Goal: Navigation & Orientation: Find specific page/section

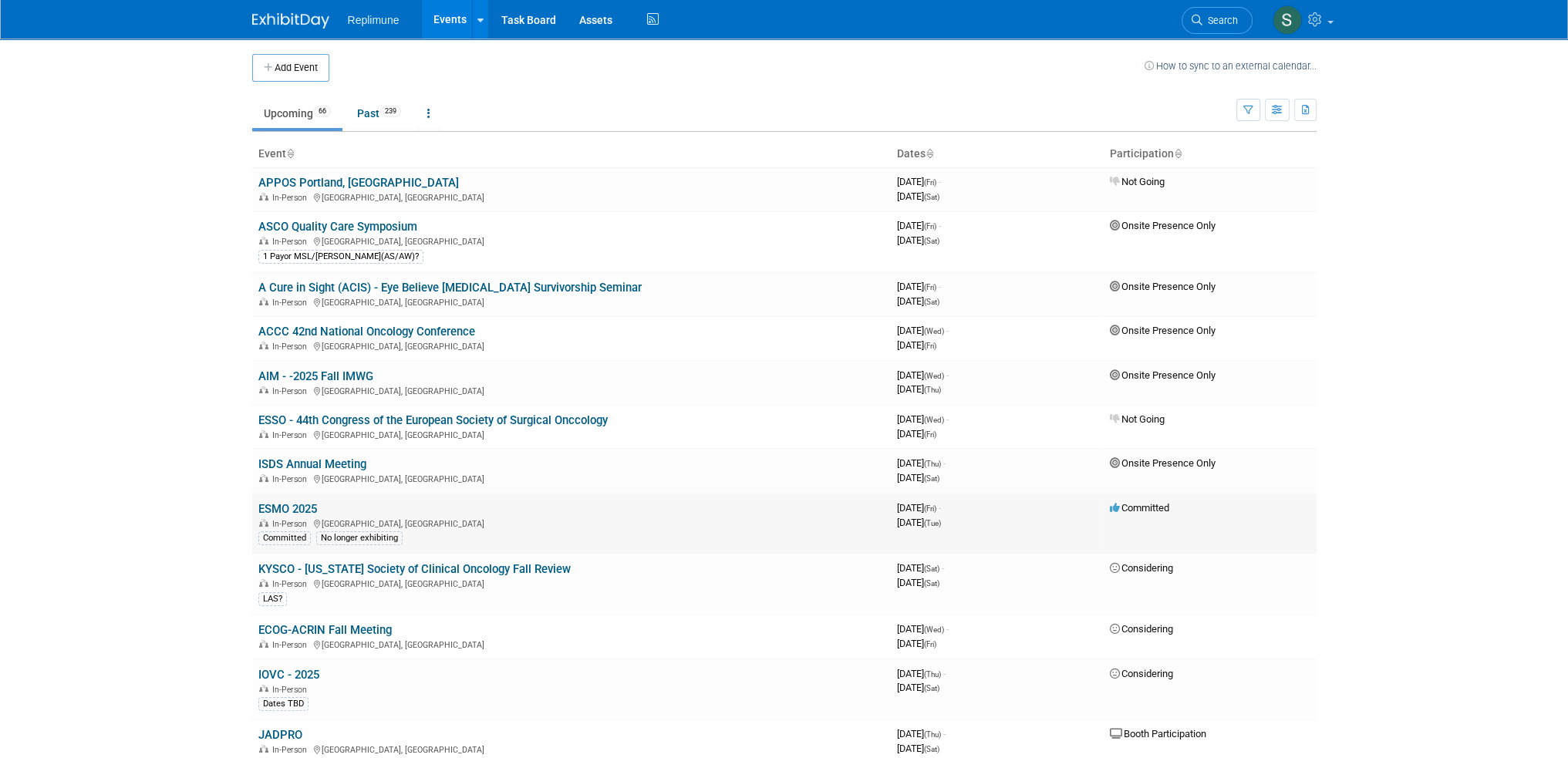
click at [293, 503] on link "ESMO 2025" at bounding box center [288, 509] width 59 height 14
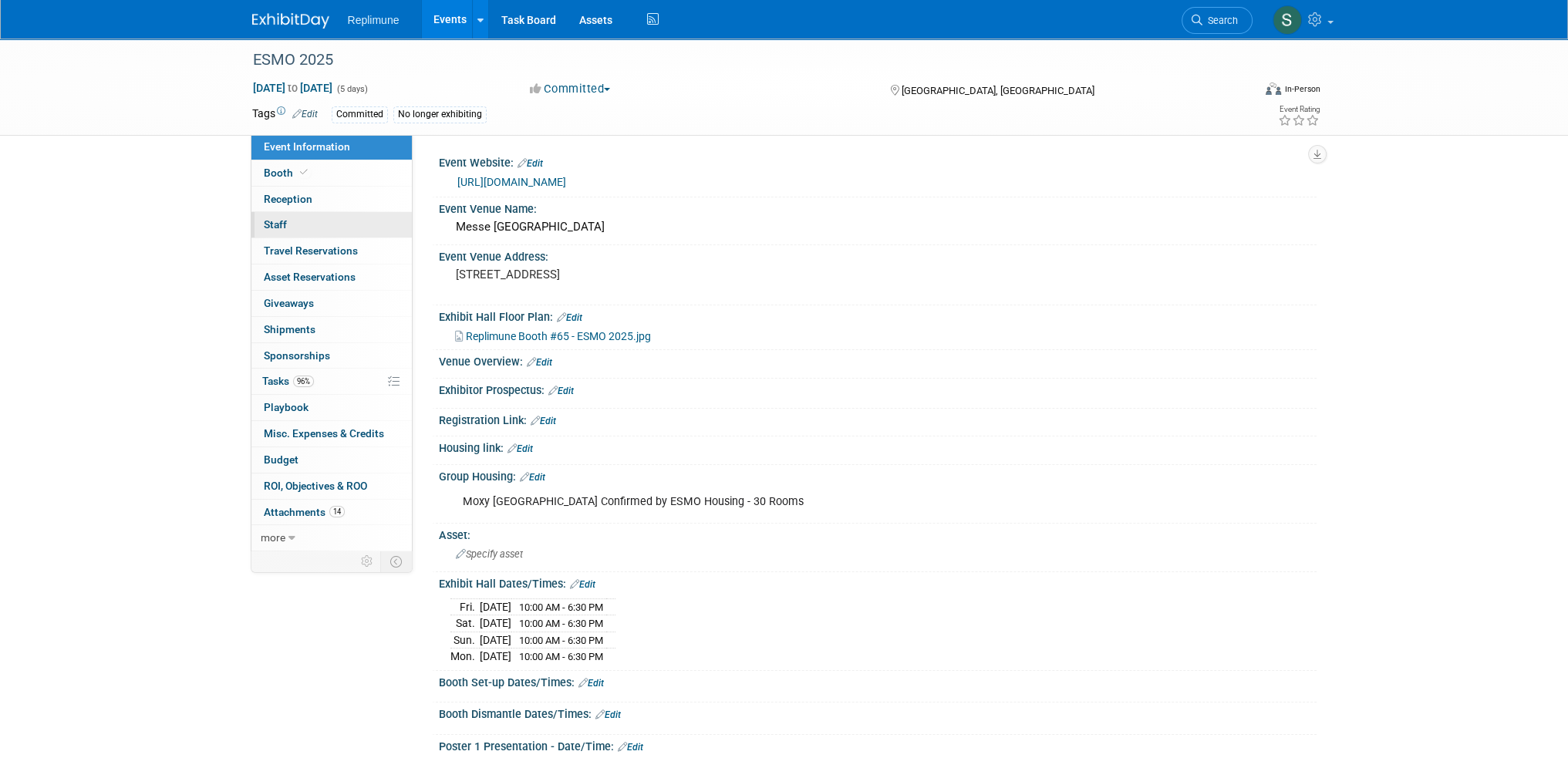
click at [316, 219] on link "0 Staff 0" at bounding box center [332, 225] width 161 height 26
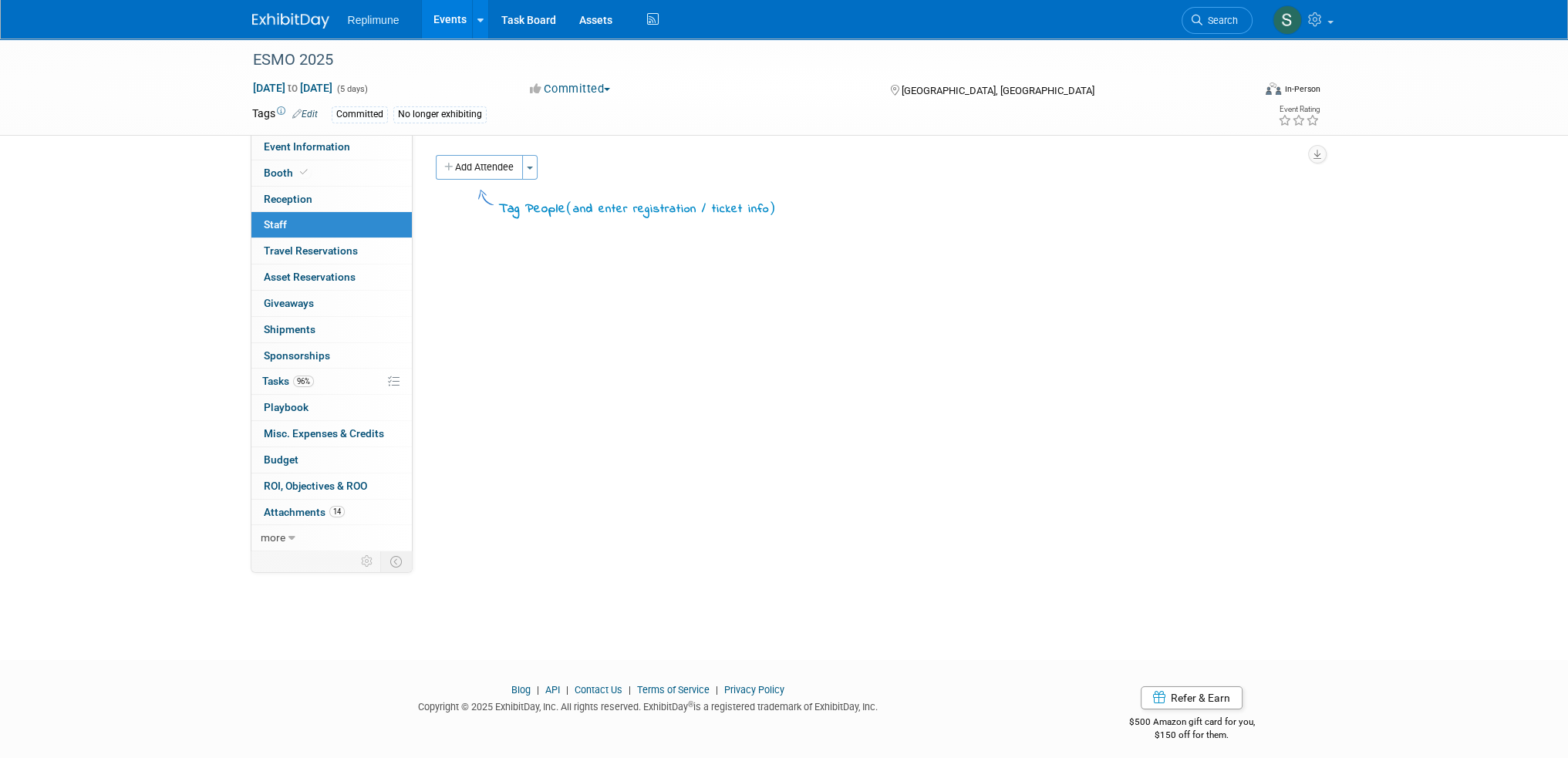
click at [447, 16] on link "Events" at bounding box center [450, 19] width 56 height 39
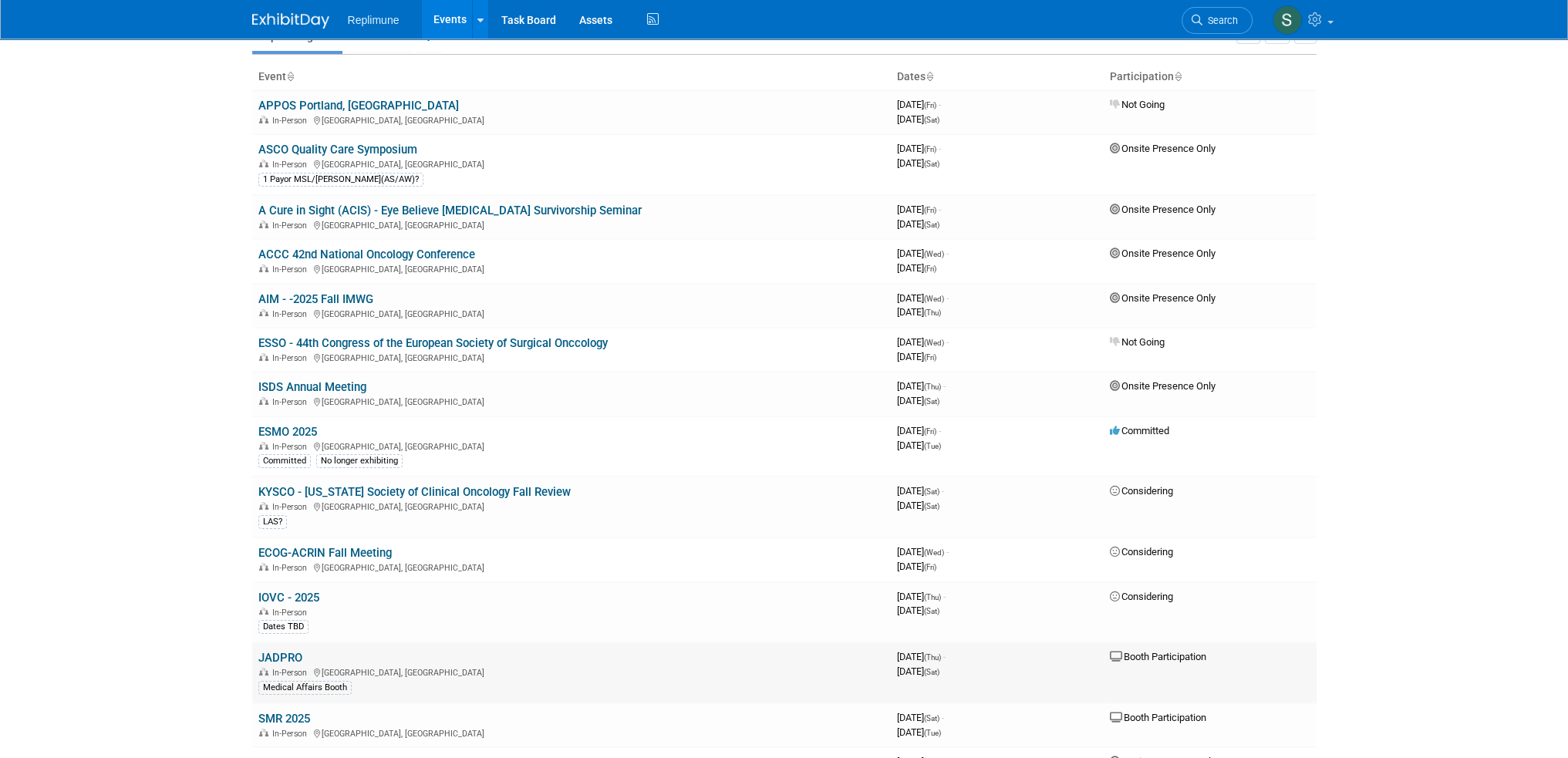
click at [271, 650] on link "JADPRO" at bounding box center [280, 657] width 44 height 14
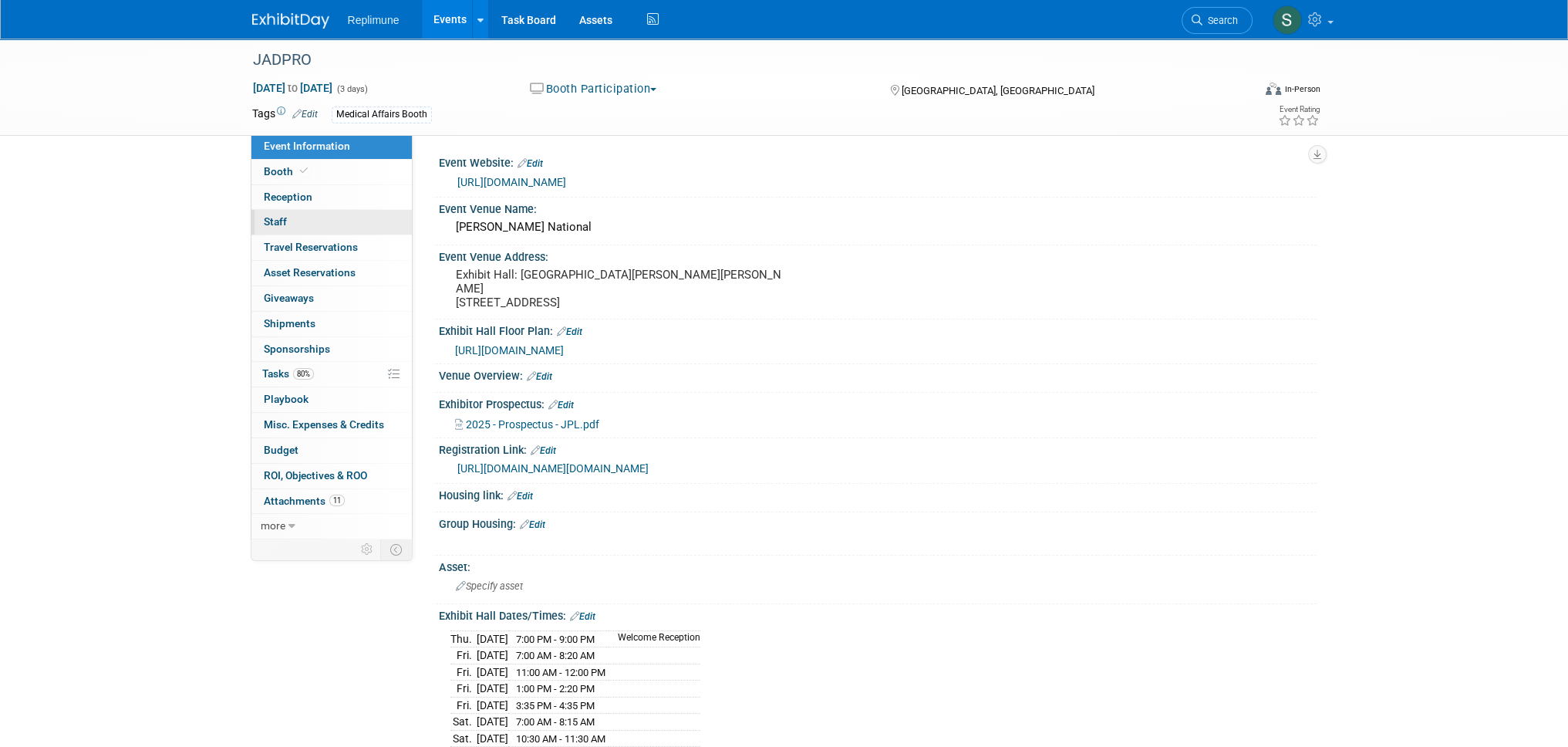
drag, startPoint x: 0, startPoint y: 0, endPoint x: 308, endPoint y: 226, distance: 382.0
click at [308, 226] on link "0 Staff 0" at bounding box center [332, 222] width 161 height 25
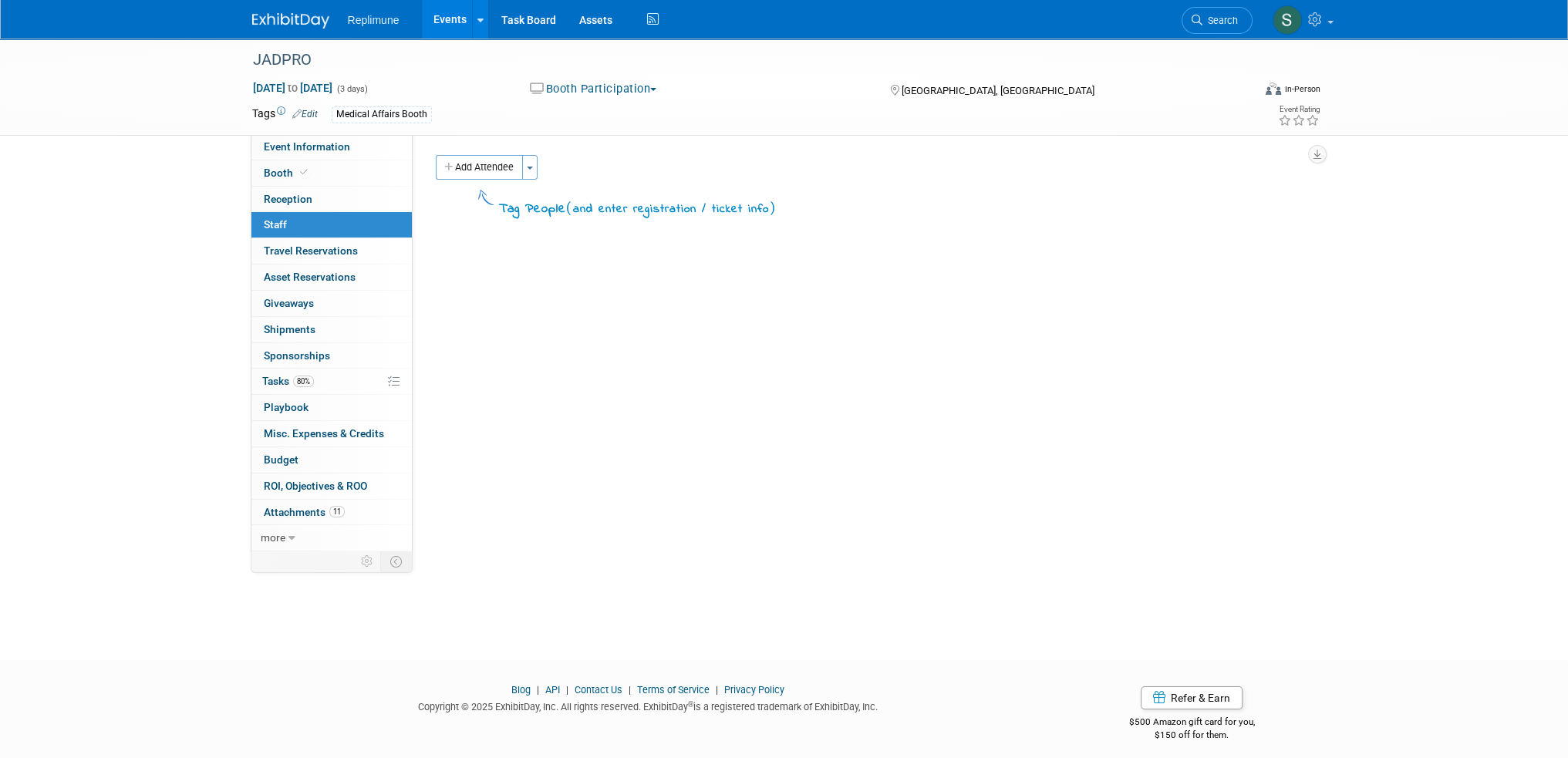
click at [450, 22] on link "Events" at bounding box center [450, 19] width 56 height 39
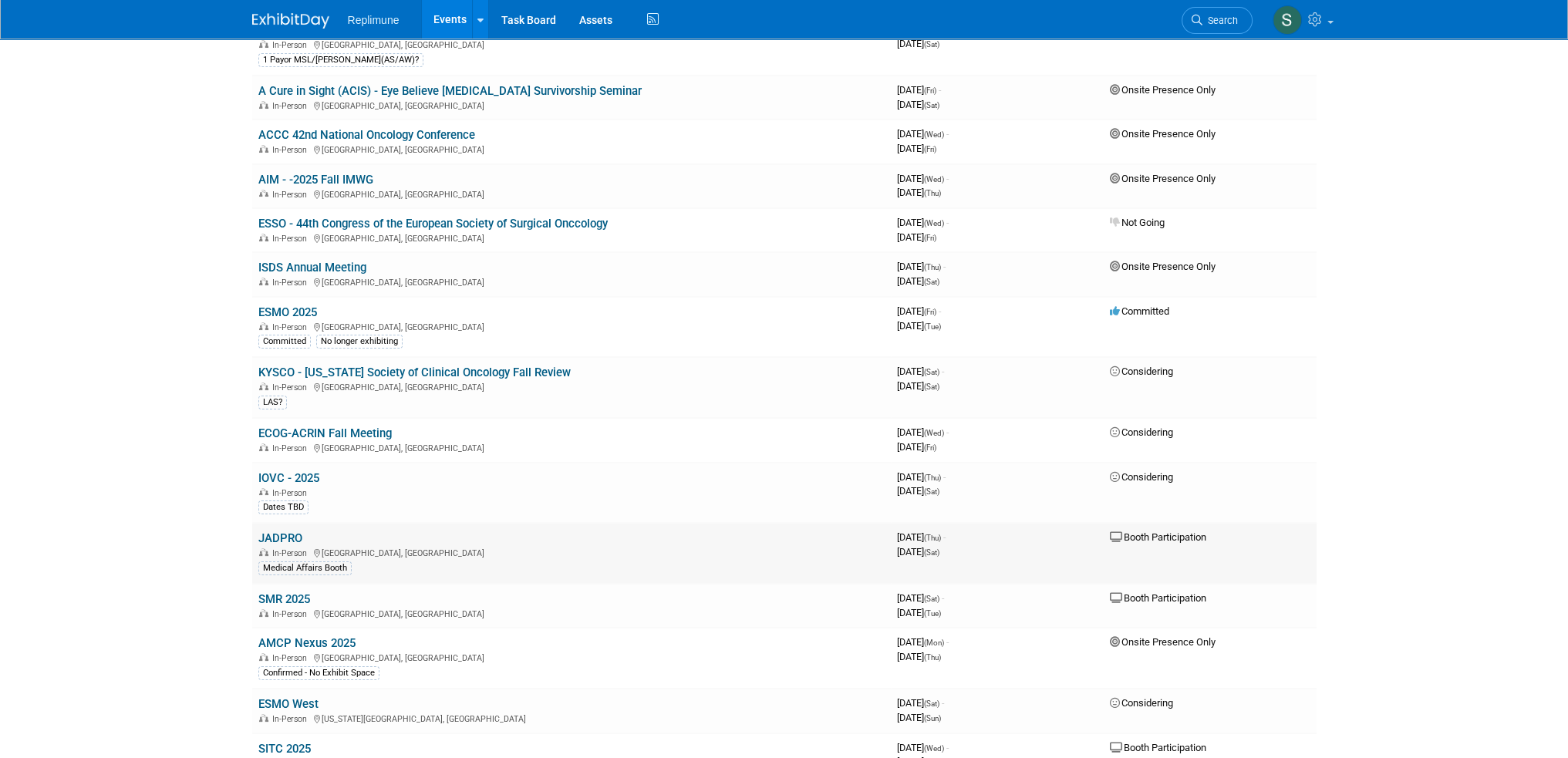
scroll to position [231, 0]
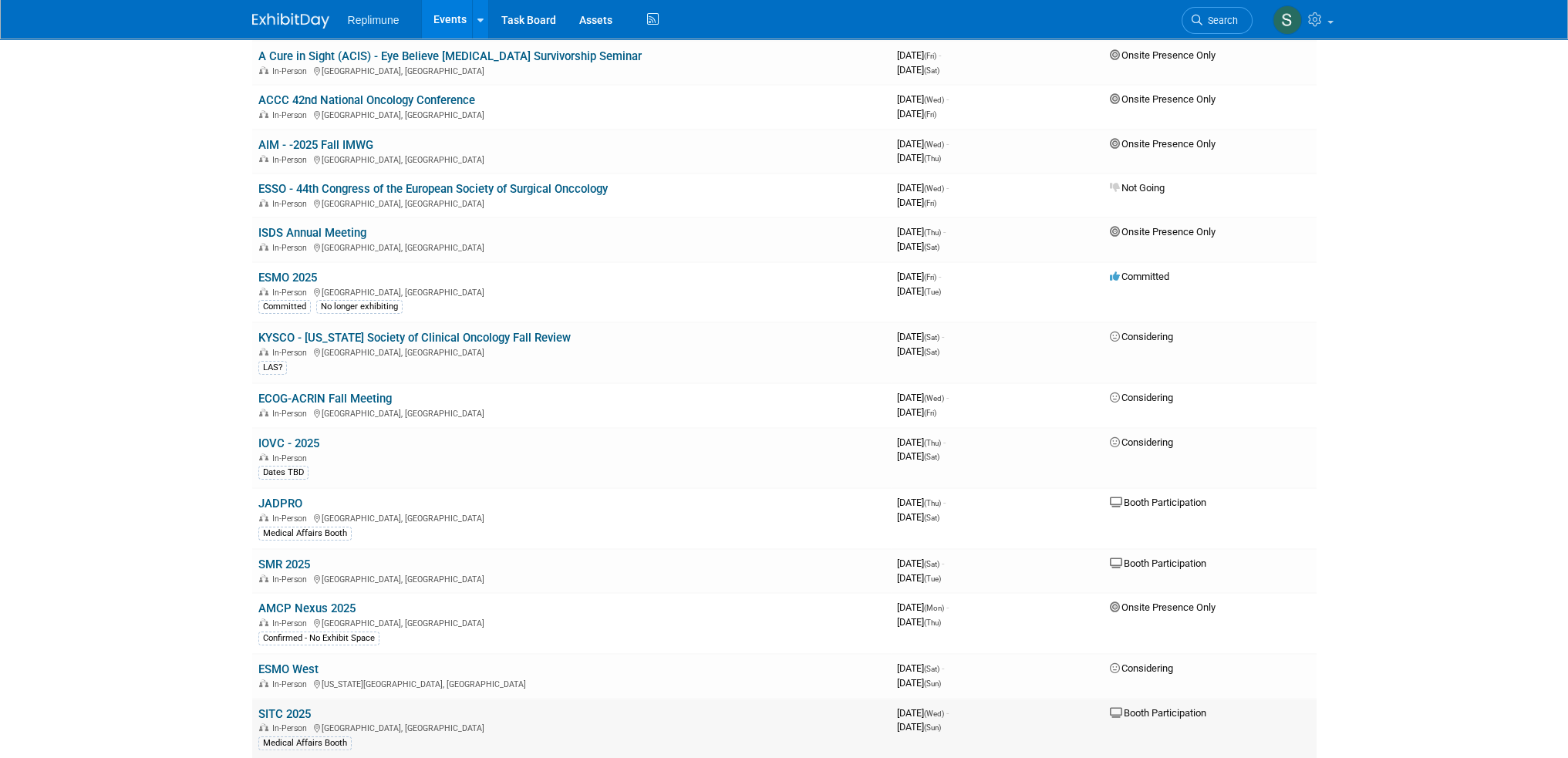
click at [273, 707] on link "SITC 2025" at bounding box center [284, 713] width 52 height 14
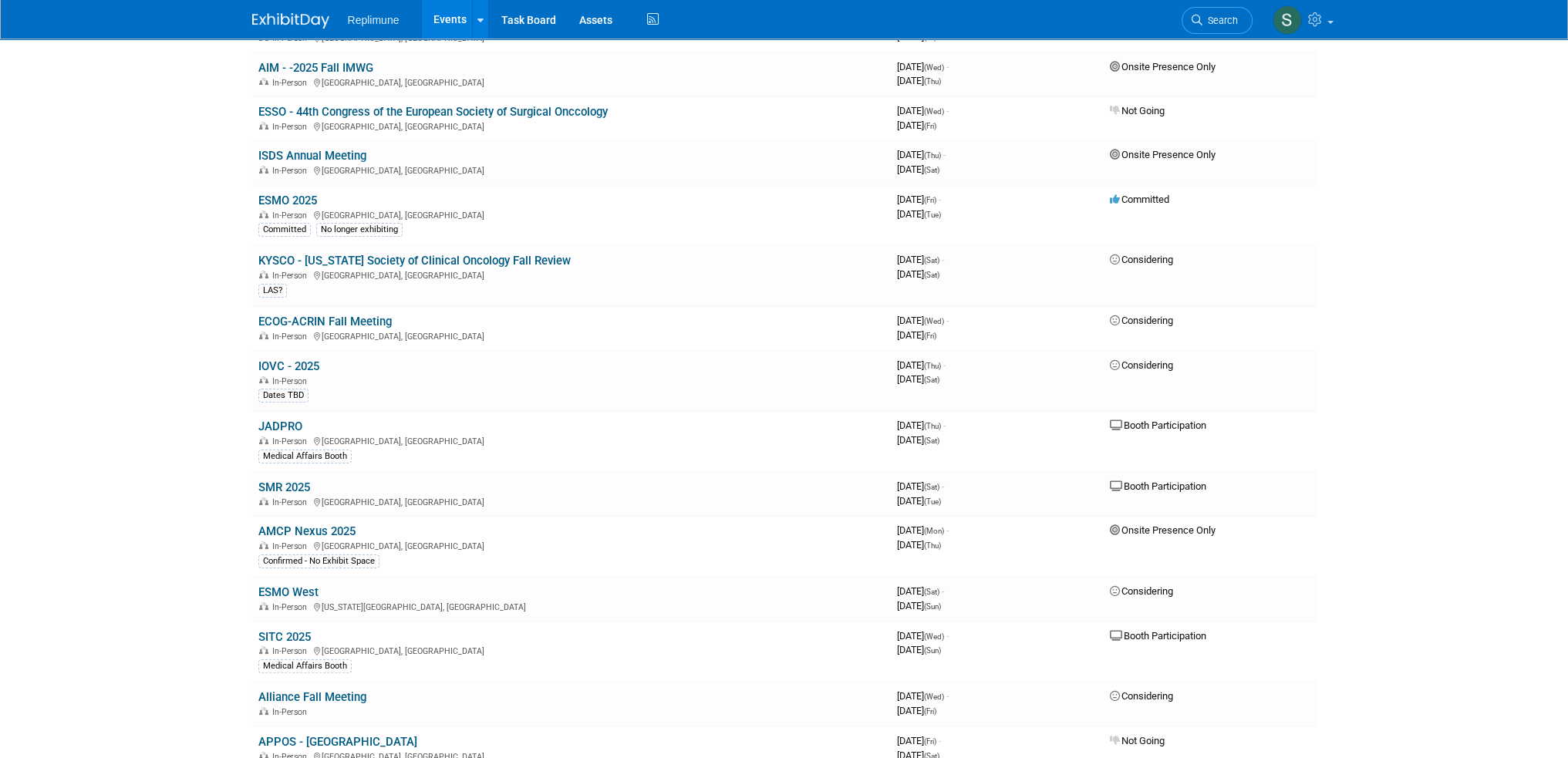
click at [280, 480] on link "SMR 2025" at bounding box center [284, 487] width 51 height 14
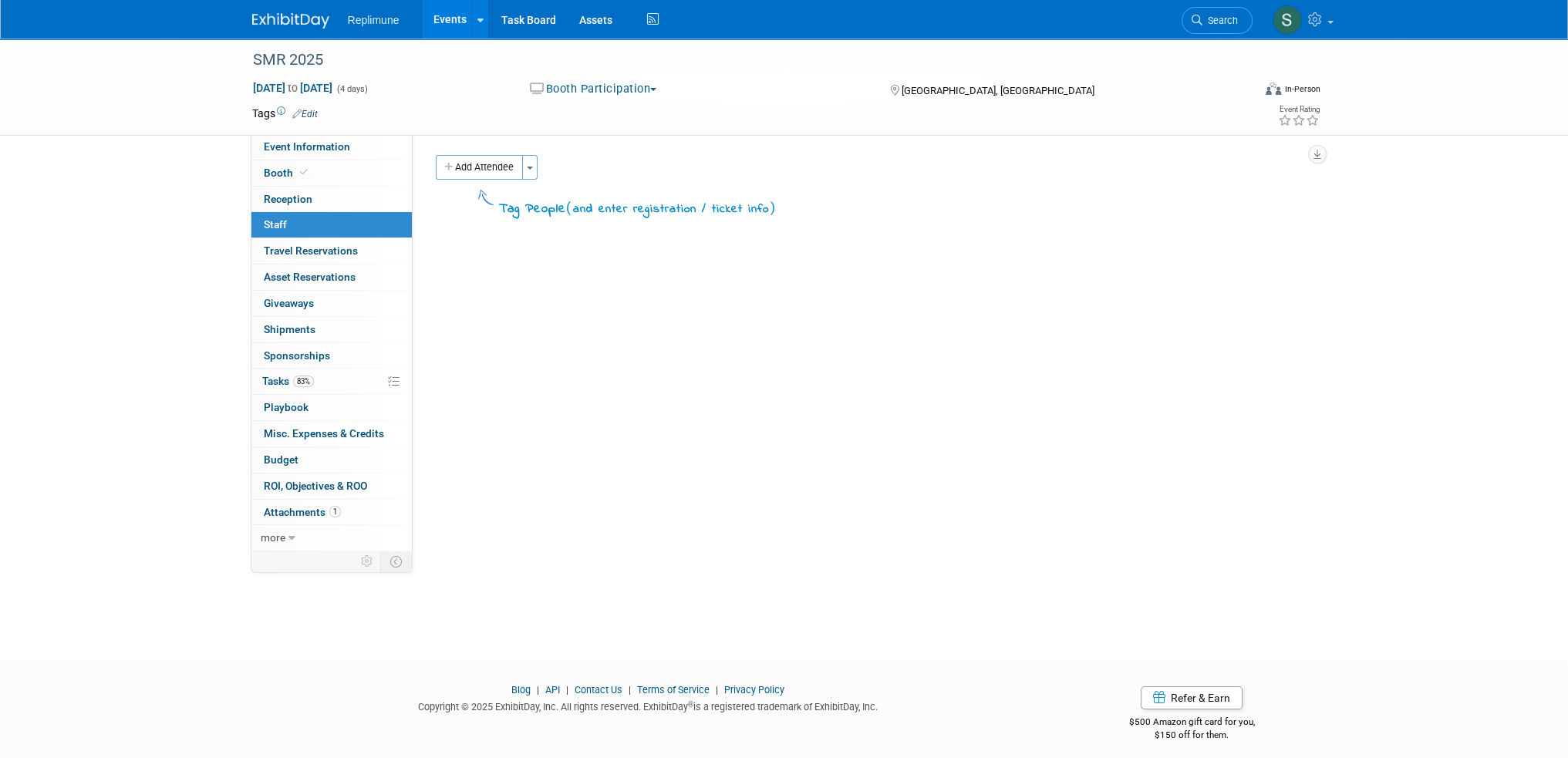
click at [443, 27] on link "Events" at bounding box center [450, 19] width 56 height 39
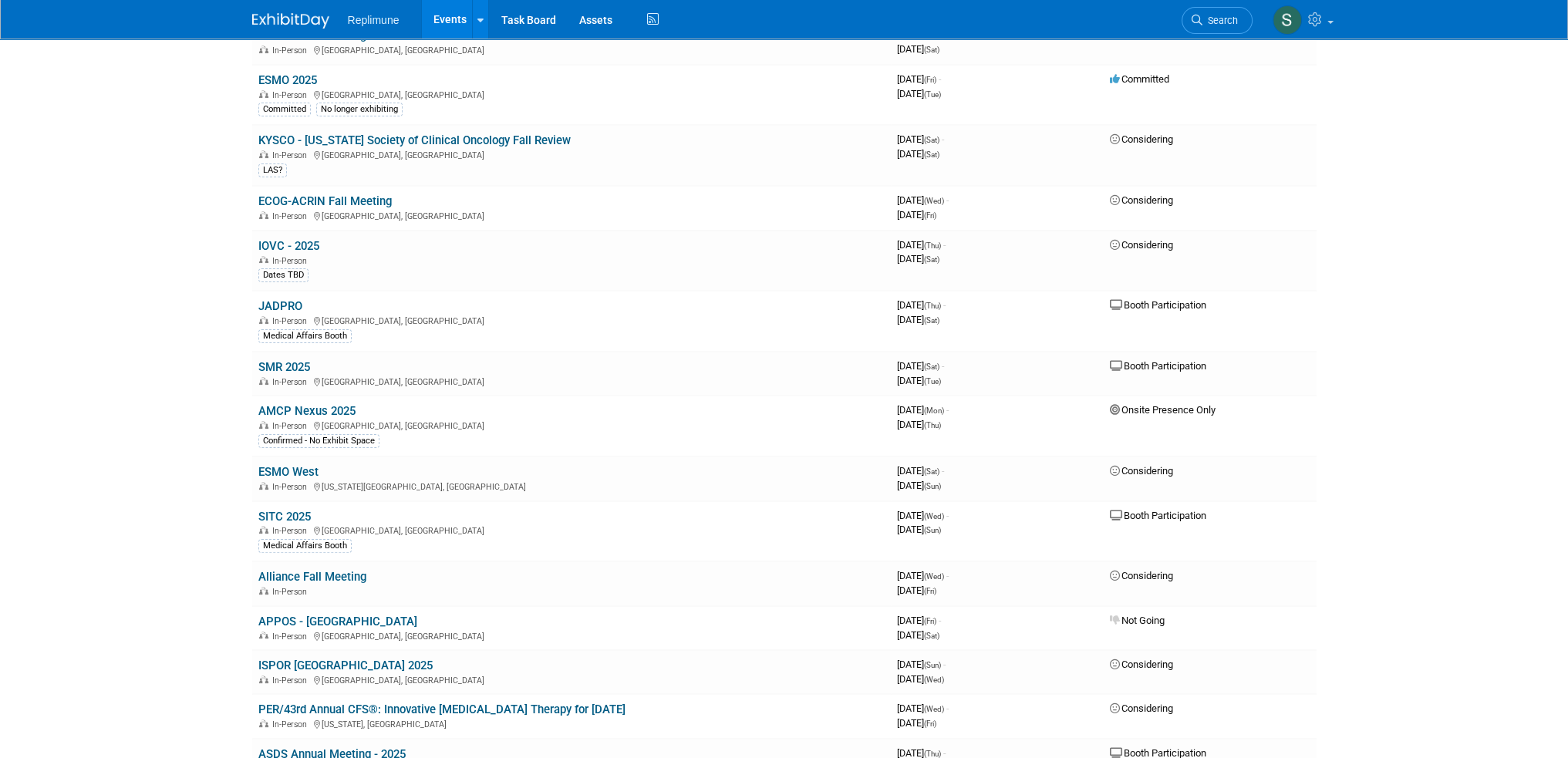
scroll to position [462, 0]
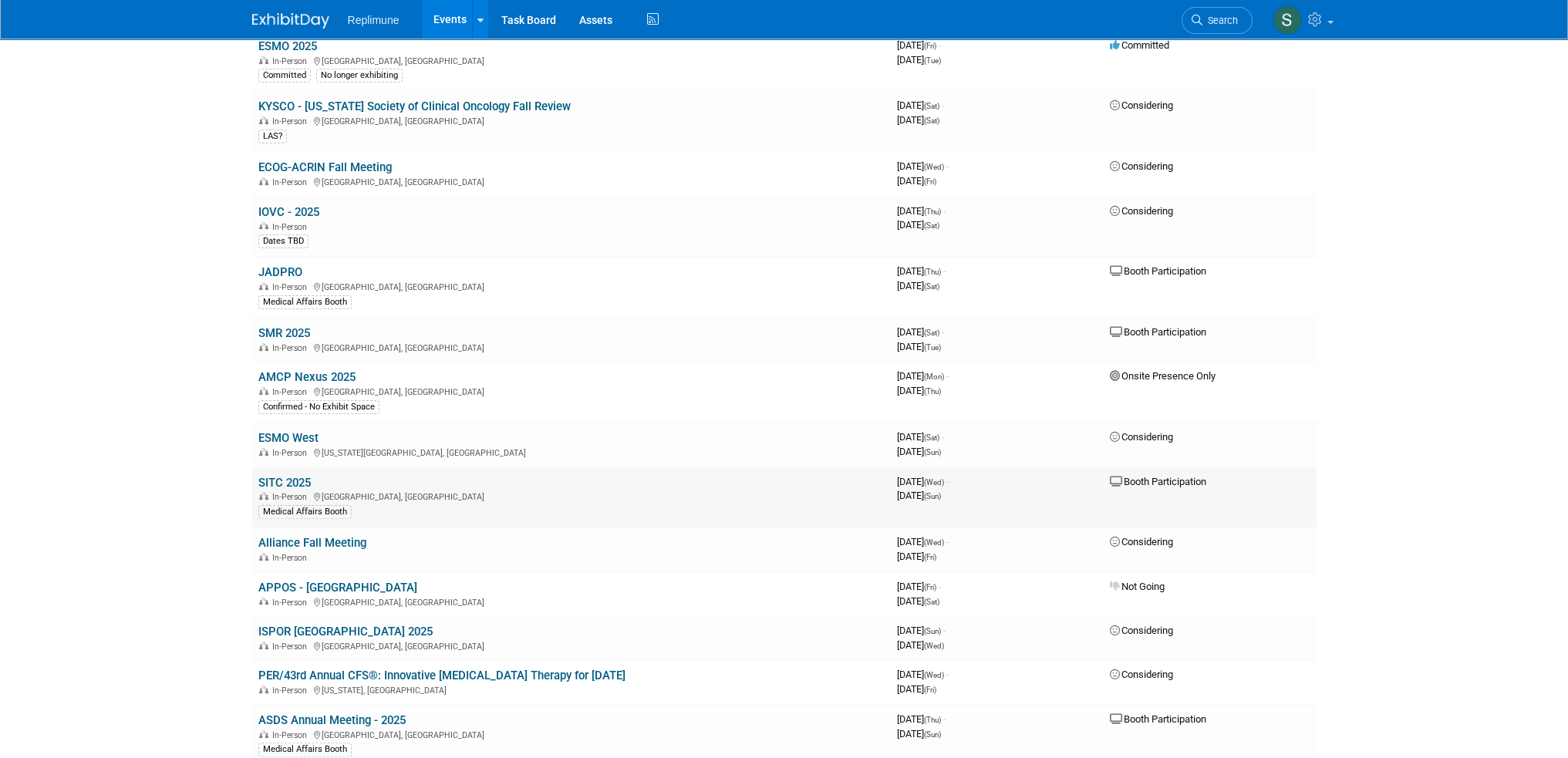
click at [278, 476] on link "SITC 2025" at bounding box center [284, 482] width 52 height 14
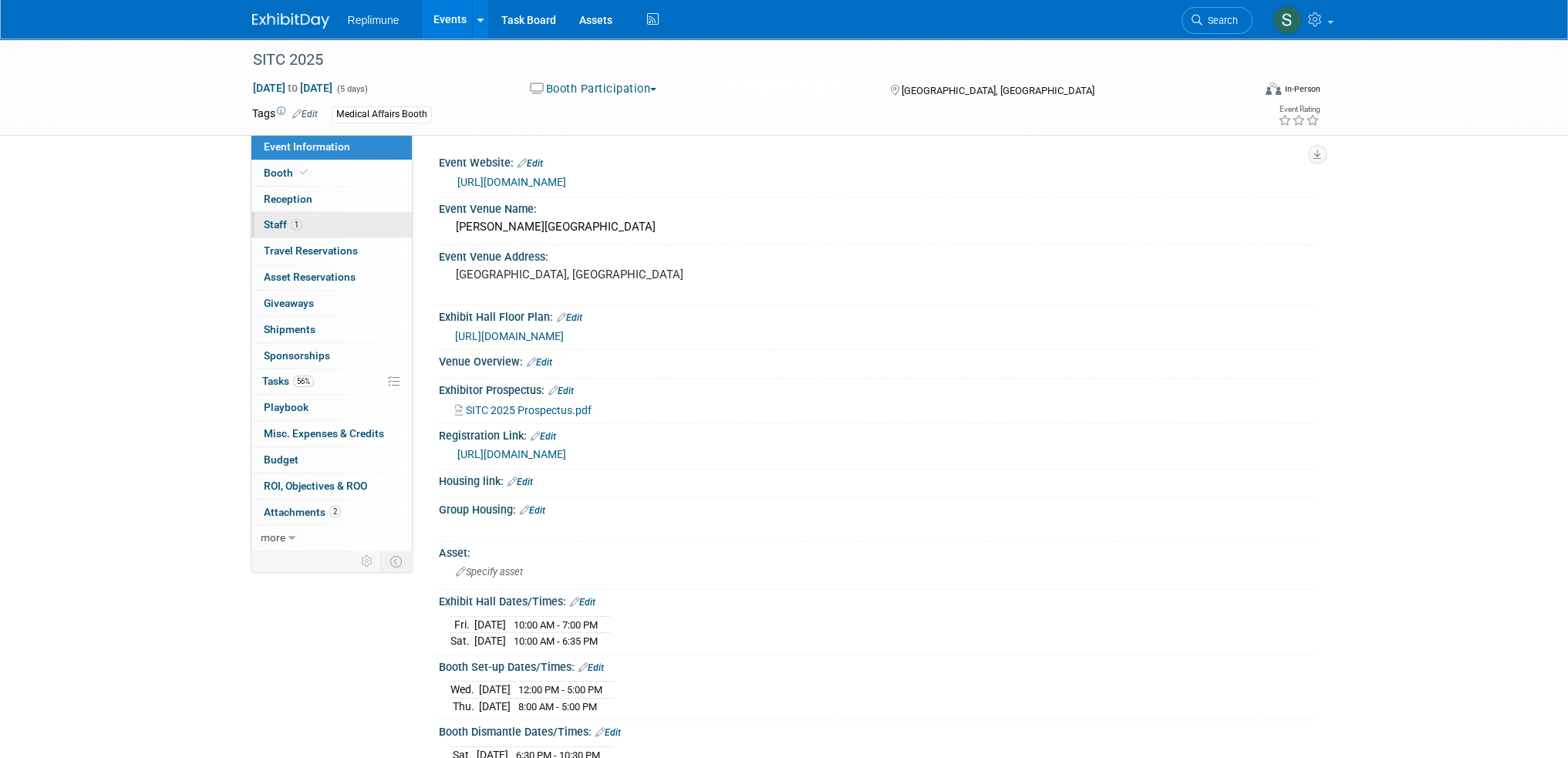
click at [265, 223] on span "Staff 1" at bounding box center [283, 224] width 39 height 12
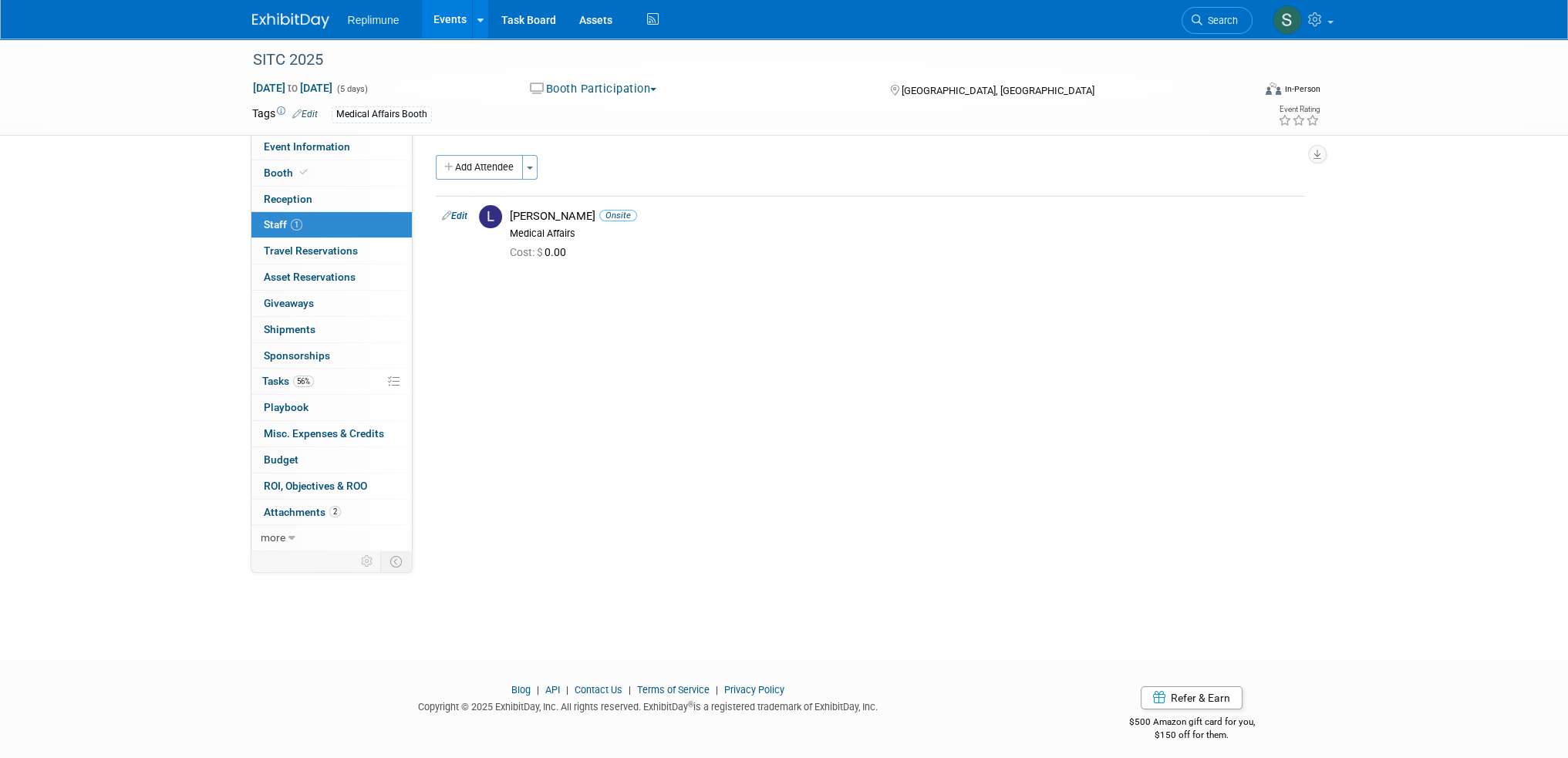
click at [713, 354] on div "Event Website: Edit https://www.sitcancer.org/2025/home Event Venue Name: Gaylo…" at bounding box center [864, 341] width 903 height 415
click at [436, 23] on link "Events" at bounding box center [450, 19] width 56 height 39
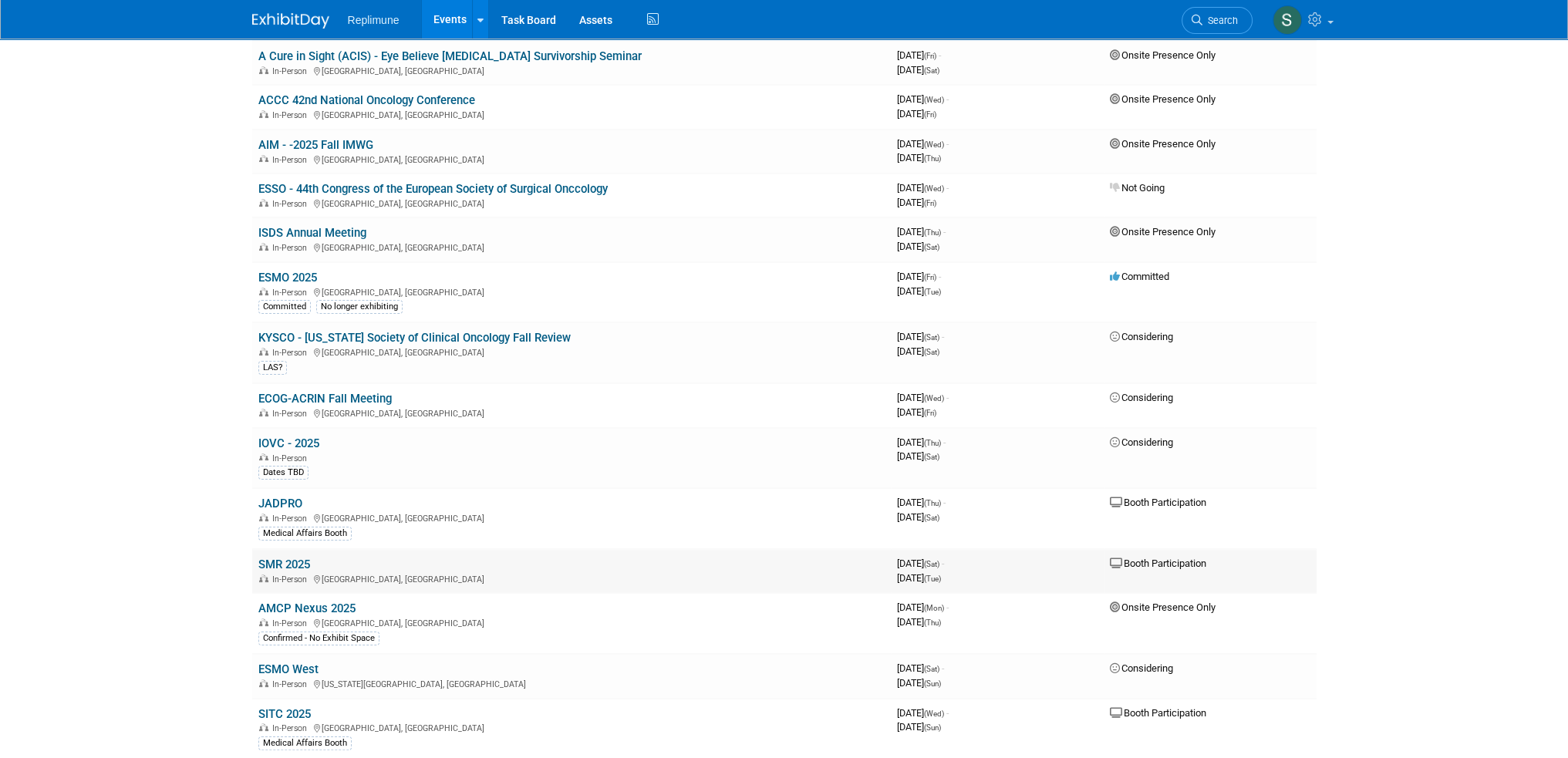
click at [272, 562] on link "SMR 2025" at bounding box center [284, 564] width 51 height 14
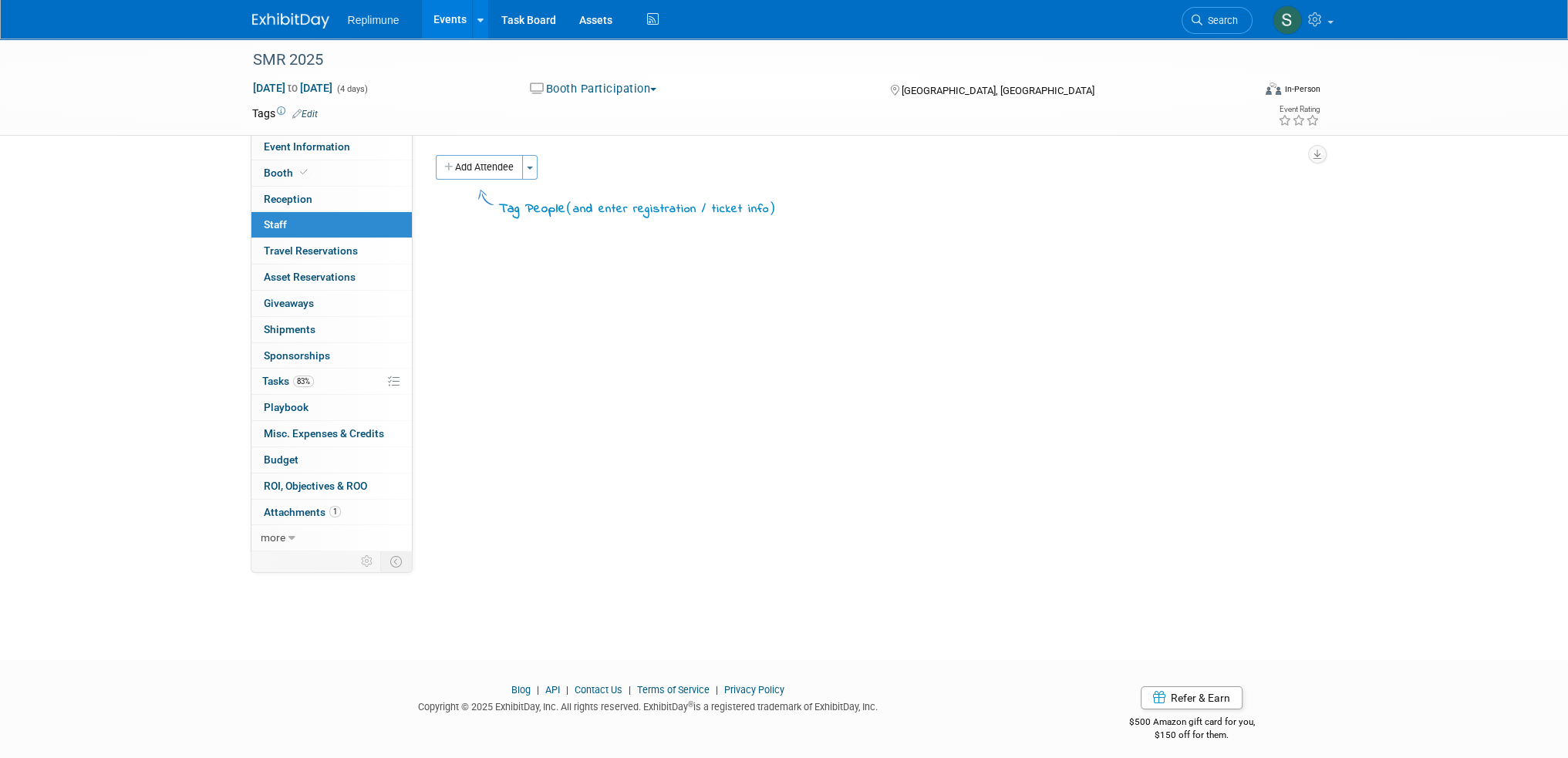
click at [1027, 357] on div "Event Website: Edit [URL][DOMAIN_NAME] Event Venue Name: Rai [GEOGRAPHIC_DATA] …" at bounding box center [864, 341] width 903 height 415
click at [321, 60] on div "SMR 2025" at bounding box center [738, 60] width 981 height 27
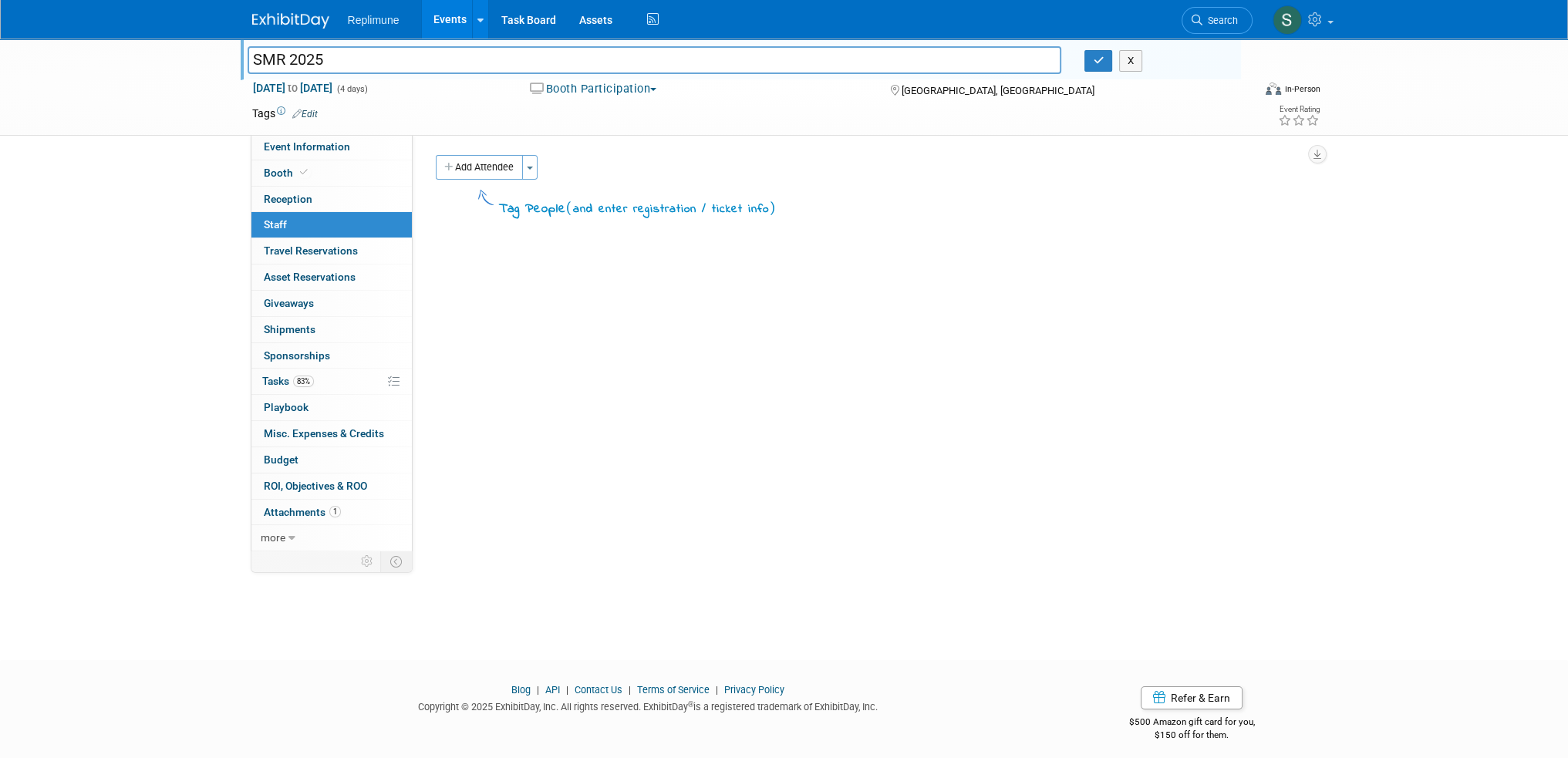
click at [198, 79] on div "SMR 2025 SMR 2025 X Oct 25, 2025 to Oct 28, 2025 (4 days) Oct 25, 2025 to Oct 2…" at bounding box center [784, 87] width 1568 height 97
click at [82, 391] on div "SMR 2025 SMR 2025 X Oct 25, 2025 to Oct 28, 2025 (4 days) Oct 25, 2025 to Oct 2…" at bounding box center [784, 336] width 1568 height 593
click at [1135, 65] on button "X" at bounding box center [1130, 60] width 24 height 22
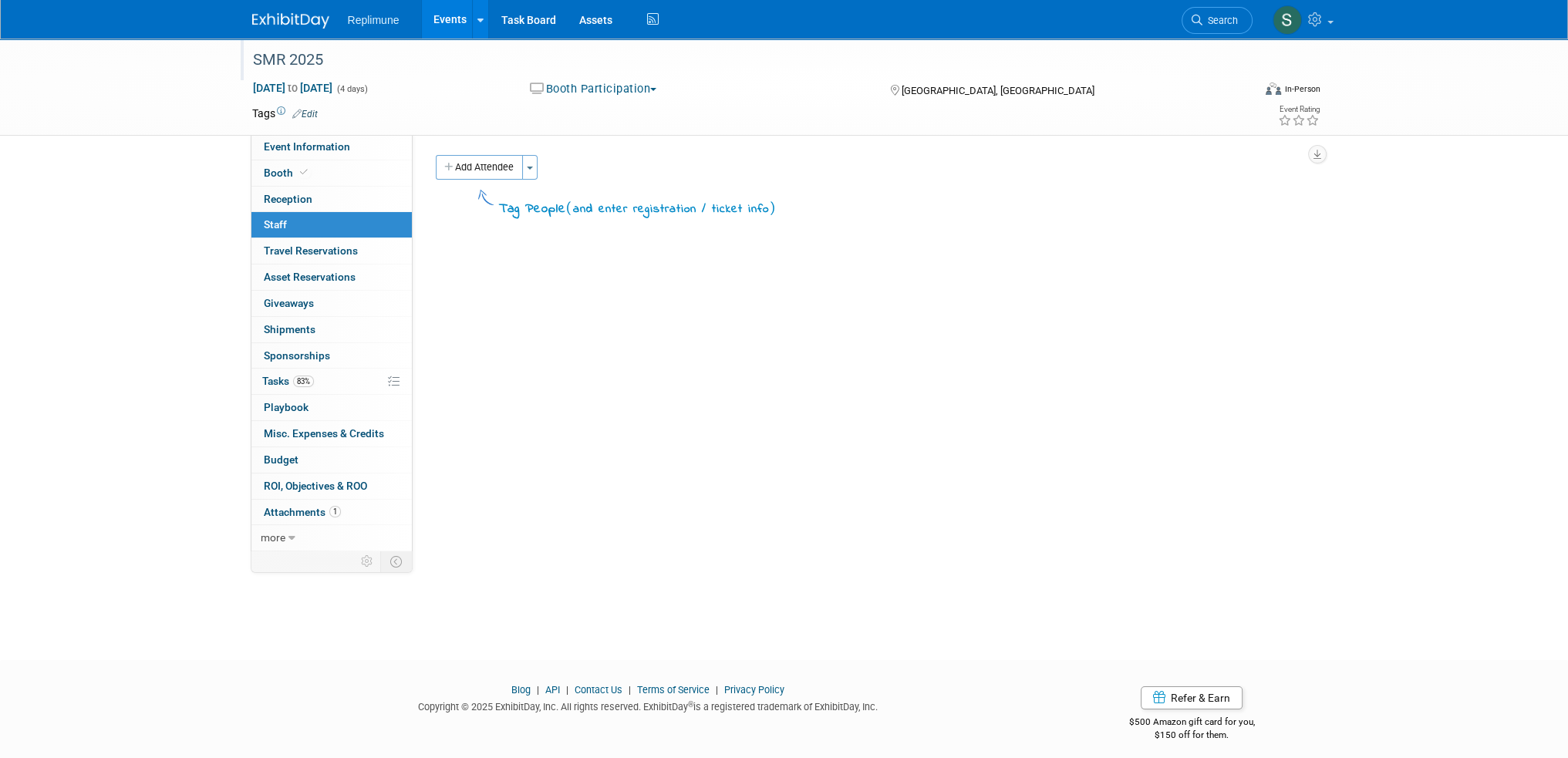
click at [451, 17] on link "Events" at bounding box center [450, 19] width 56 height 39
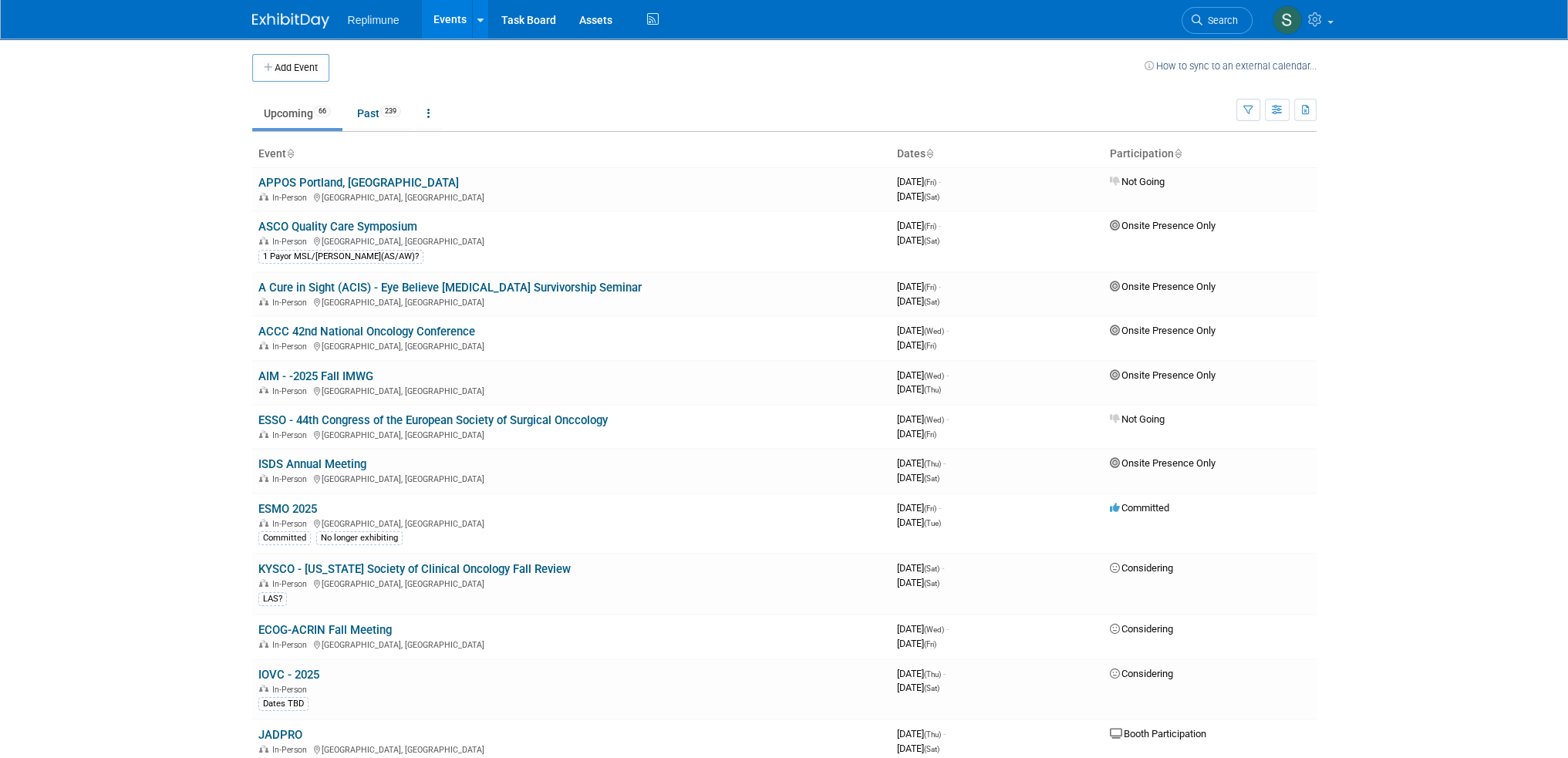
click at [137, 260] on body "Replimune Events Add Event Bulk Upload Events Shareable Event Boards Recently V…" at bounding box center [784, 379] width 1568 height 758
click at [102, 182] on body "Replimune Events Add Event Bulk Upload Events Shareable Event Boards Recently V…" at bounding box center [784, 379] width 1568 height 758
click at [119, 217] on body "Replimune Events Add Event Bulk Upload Events Shareable Event Boards Recently V…" at bounding box center [784, 379] width 1568 height 758
